Goal: Task Accomplishment & Management: Complete application form

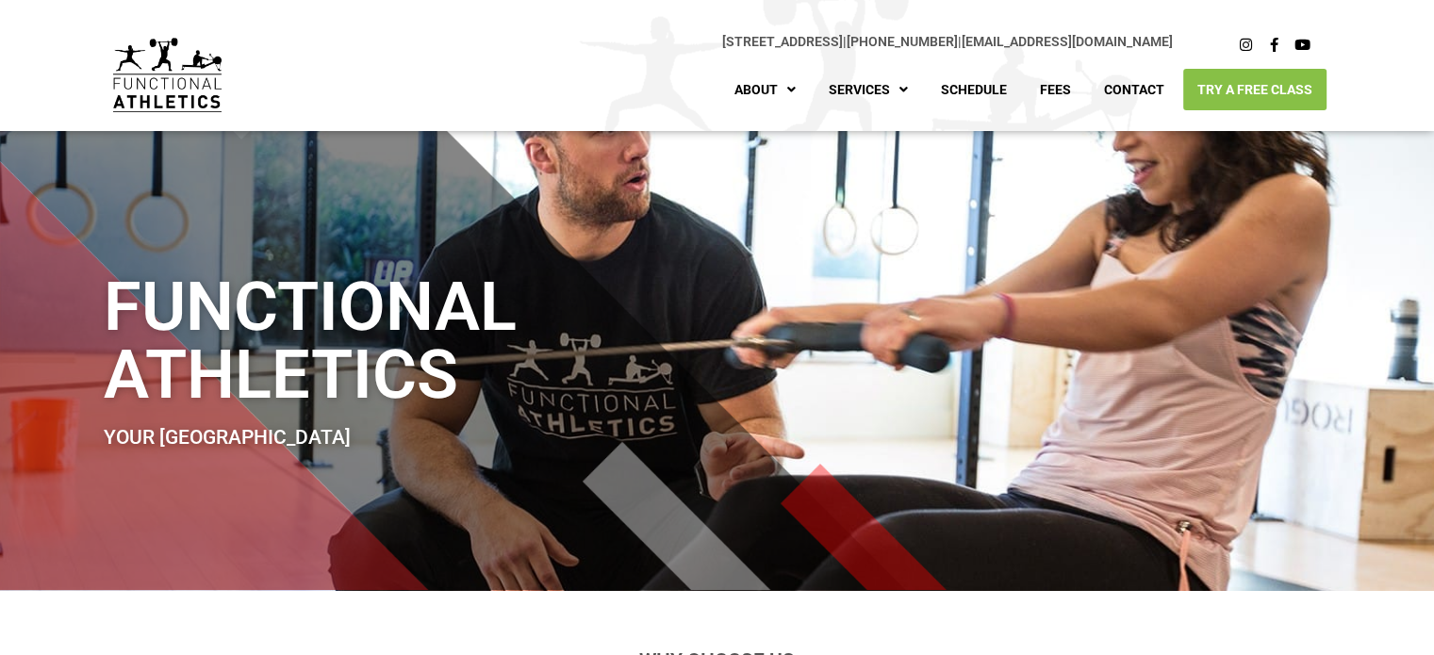
click at [1227, 88] on link "Try A Free Class" at bounding box center [1254, 89] width 143 height 41
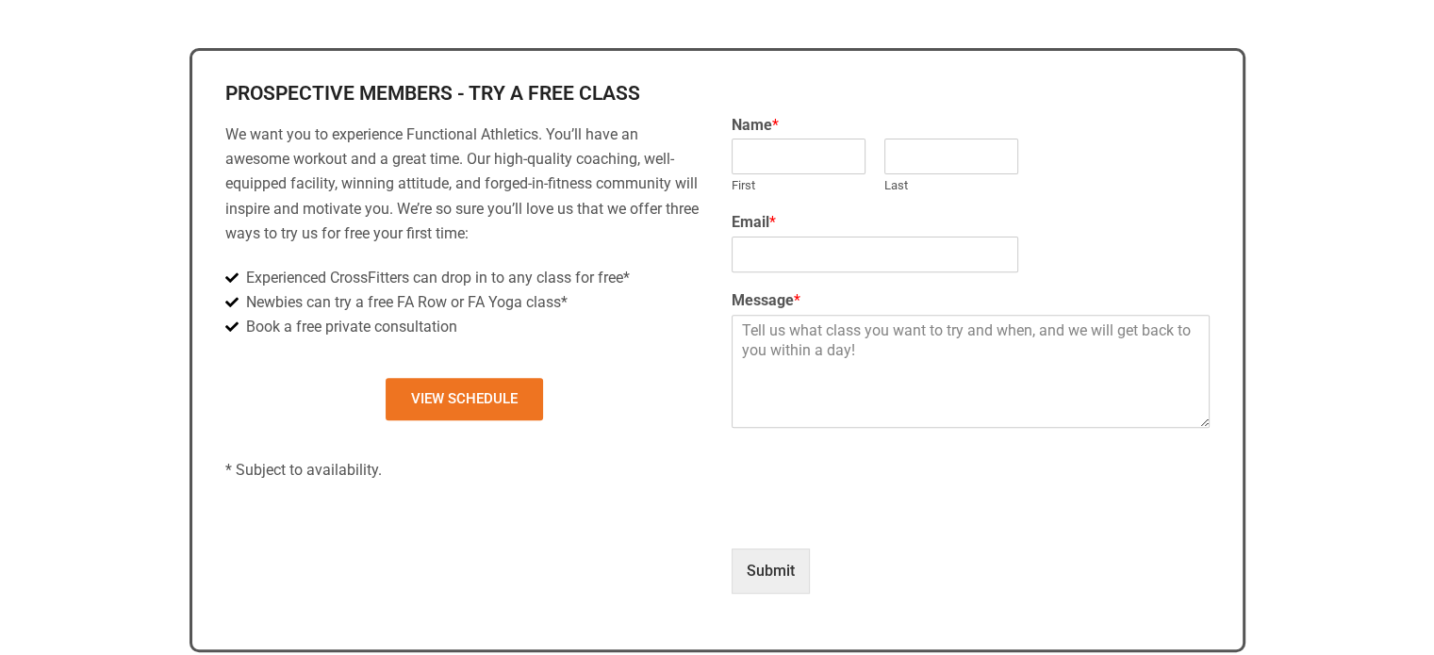
scroll to position [659, 0]
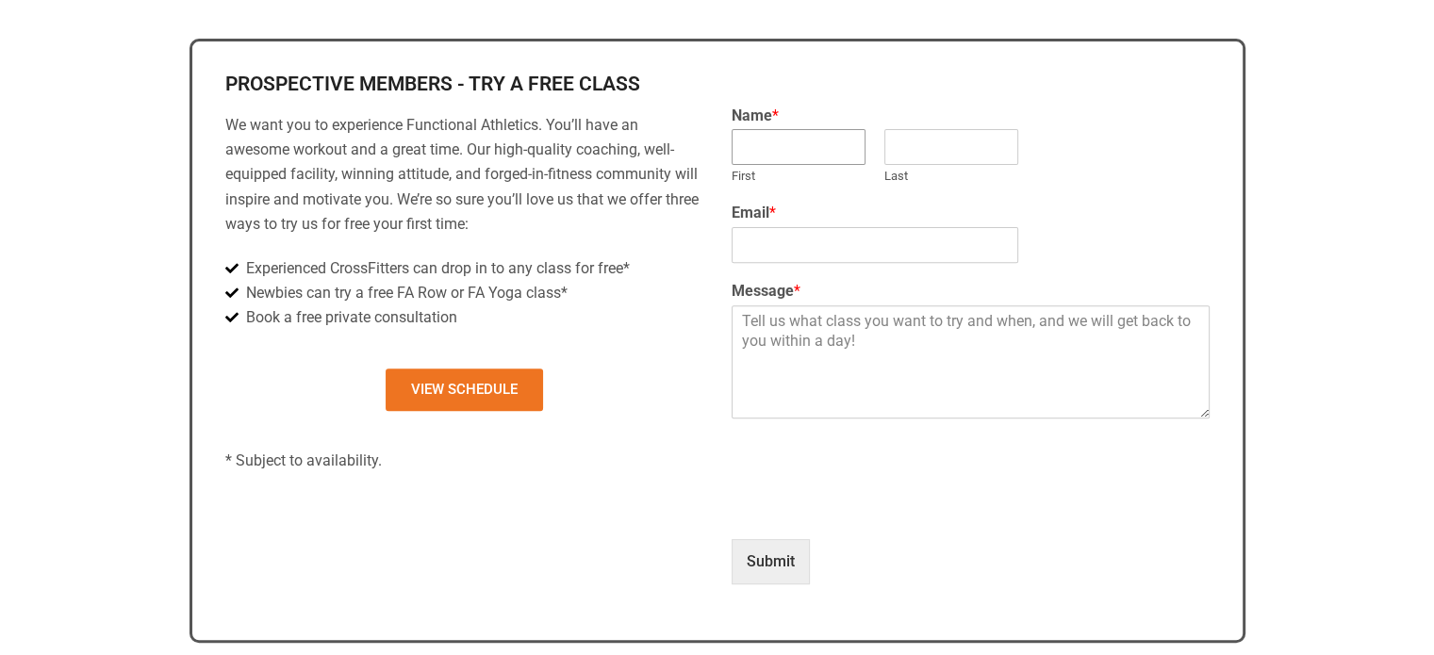
click at [815, 147] on input "First" at bounding box center [799, 147] width 134 height 36
type input "Cory"
type input "Lee"
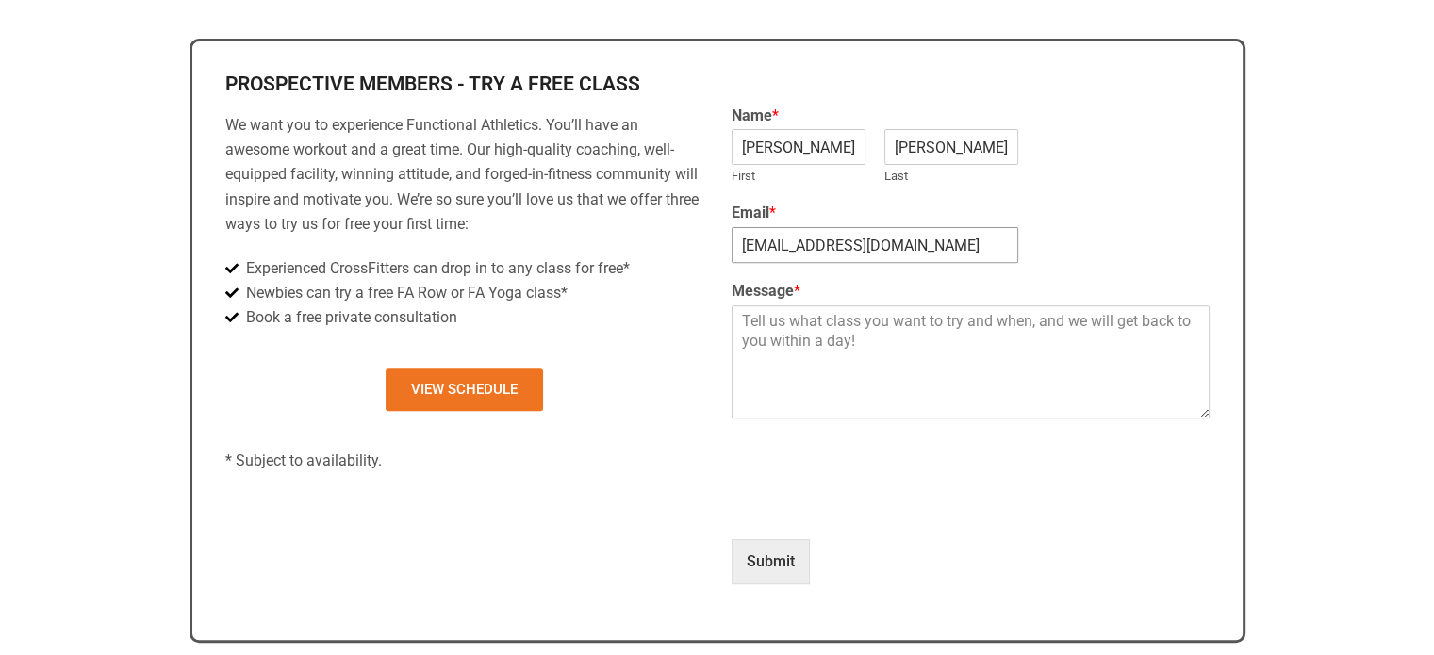
drag, startPoint x: 923, startPoint y: 240, endPoint x: 524, endPoint y: 207, distance: 400.2
click at [524, 207] on div "Prospective Members - Try a Free Class We want you to experience Functional Ath…" at bounding box center [717, 341] width 1013 height 562
type input "gukleekkcanada@gmail.com"
click at [905, 358] on textarea "Message *" at bounding box center [971, 362] width 478 height 113
type textarea "Hi, may I try FA Row class ? thank you!"
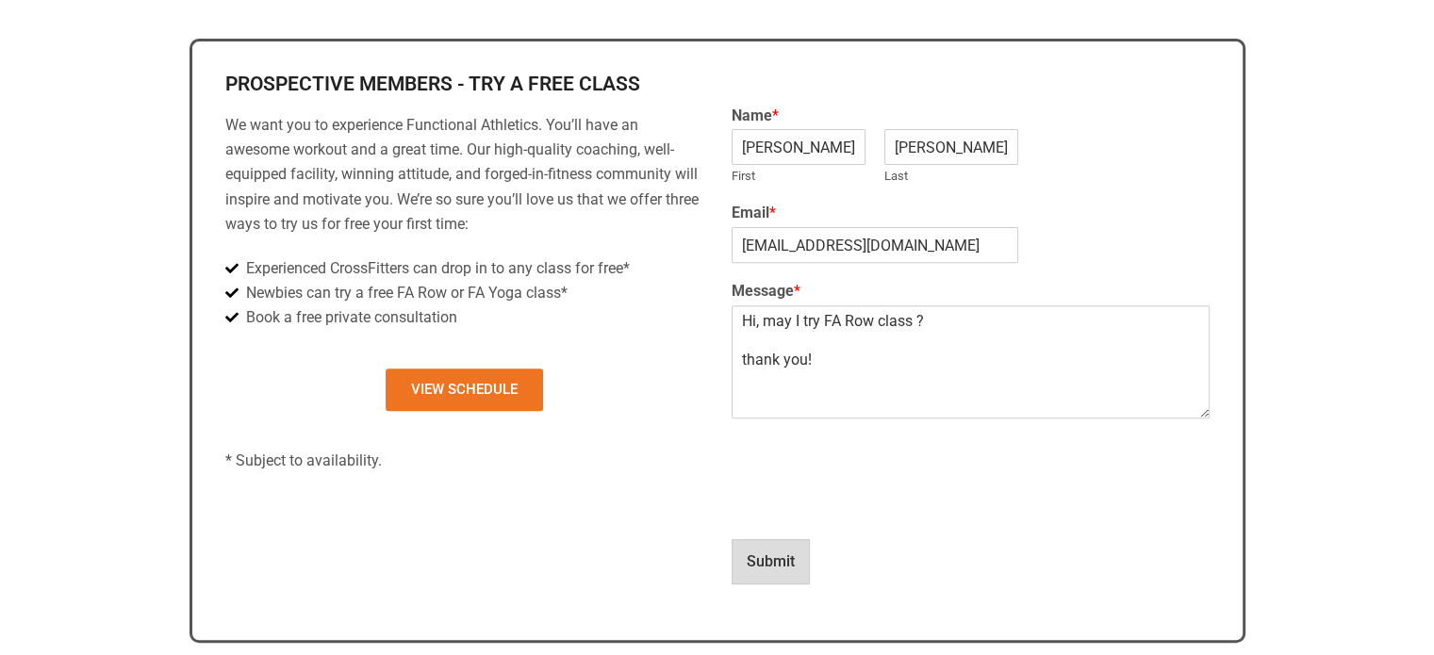
type input "1"
click at [940, 323] on textarea "Hi, may I try FA Row class ? thank you!" at bounding box center [971, 362] width 478 height 113
click at [766, 320] on textarea "Hi, may I try FA Row class ? thank you!" at bounding box center [971, 362] width 478 height 113
click at [996, 313] on textarea "Hi, may I try FA Row class ? thank you!" at bounding box center [971, 362] width 478 height 113
type textarea "Hi, may I try FA Row class ? Is it one class free? thank you!"
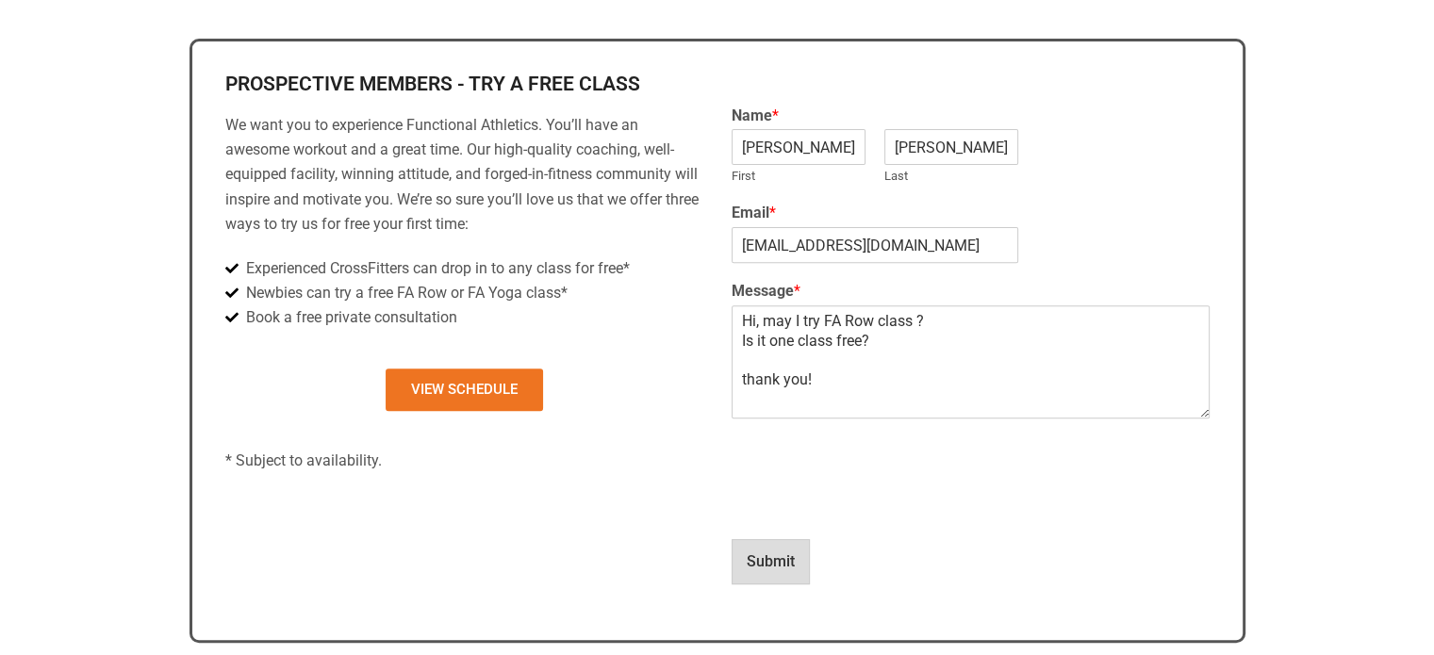
click at [752, 565] on button "Submit" at bounding box center [771, 561] width 78 height 45
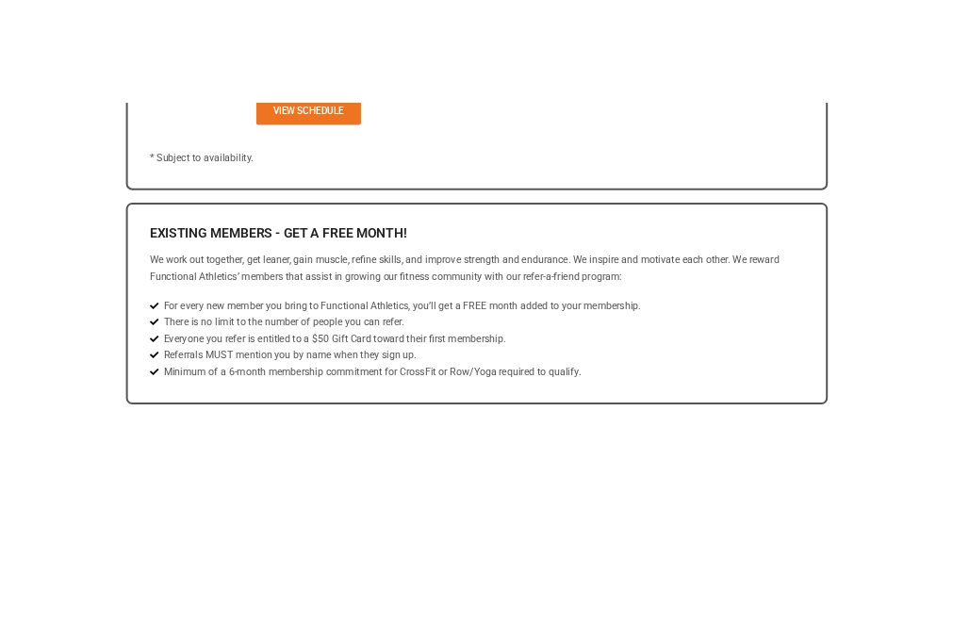
scroll to position [754, 0]
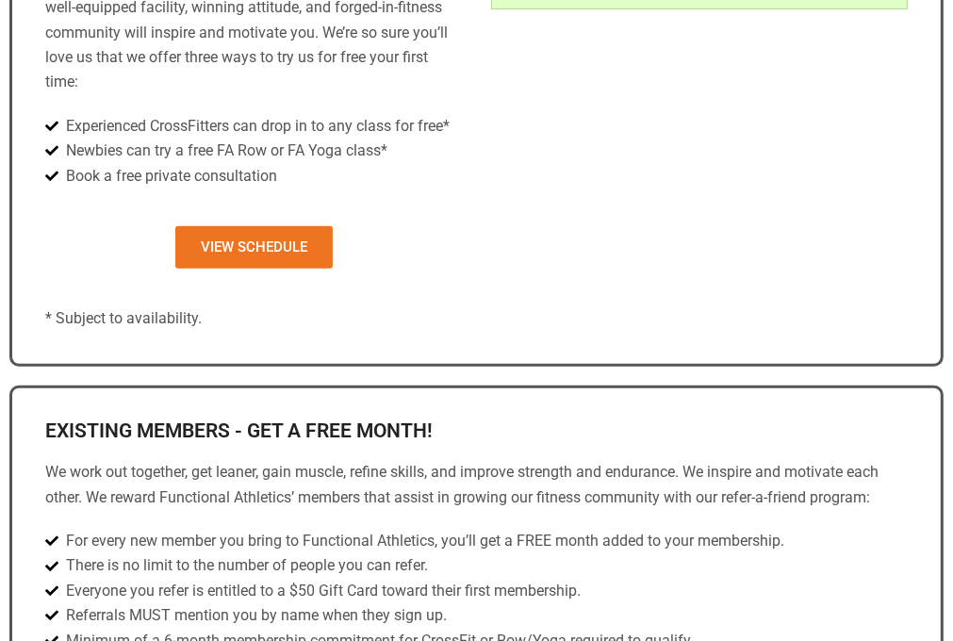
click at [720, 258] on div "Thank you for reaching out! We've received your message and will get back to yo…" at bounding box center [700, 119] width 446 height 453
